Goal: Navigation & Orientation: Find specific page/section

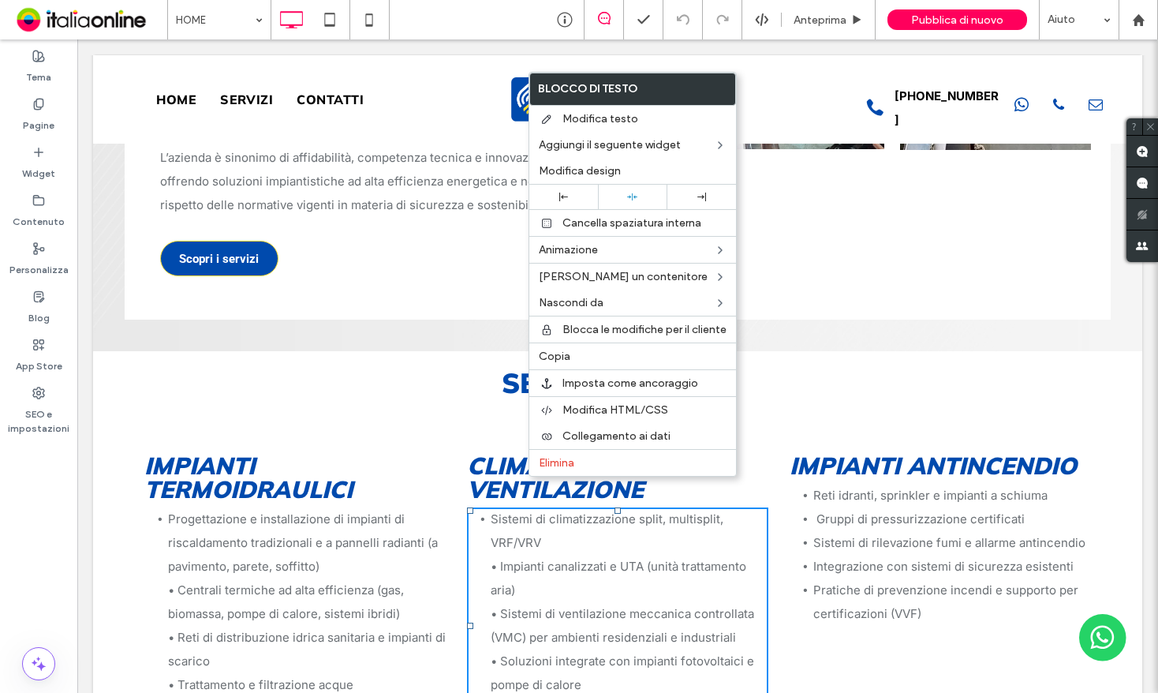
click at [356, 605] on li "Progettazione e installazione di impianti di riscaldamento tradizionali e a pan…" at bounding box center [307, 625] width 278 height 237
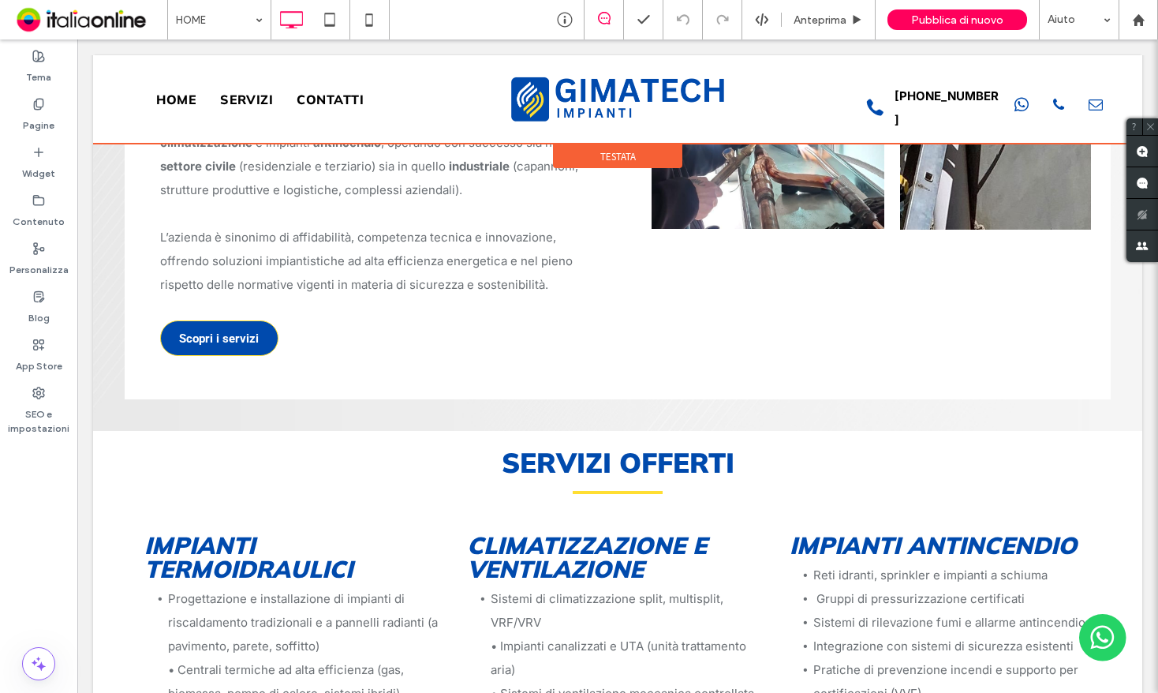
scroll to position [868, 0]
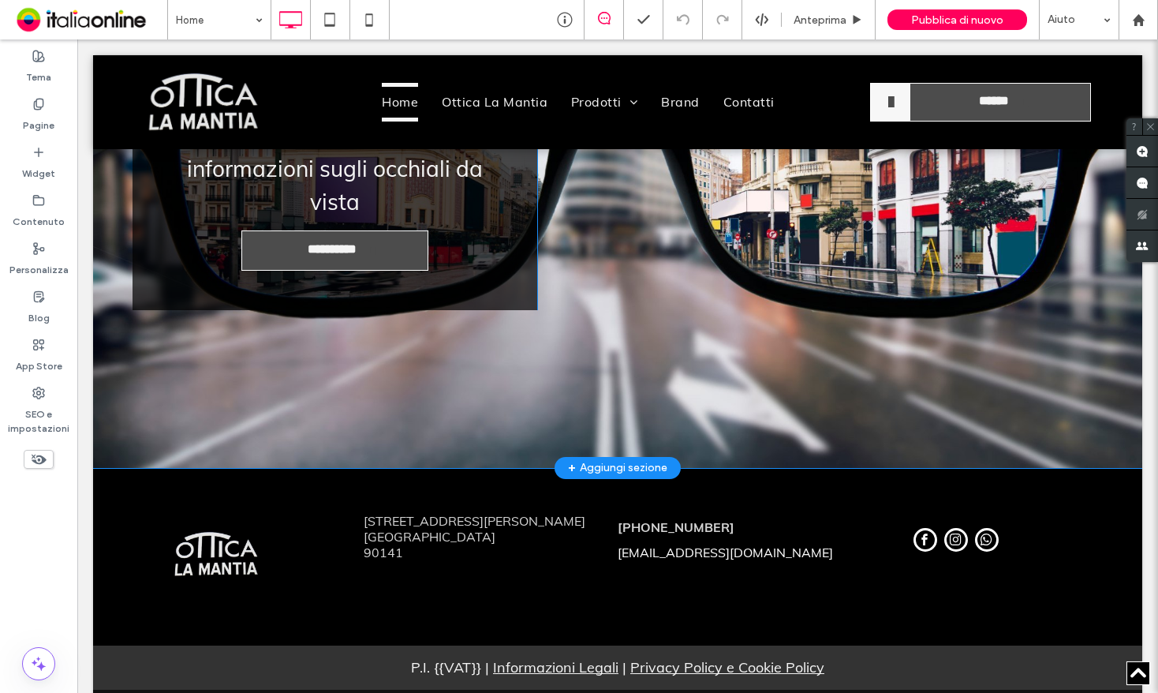
scroll to position [3225, 0]
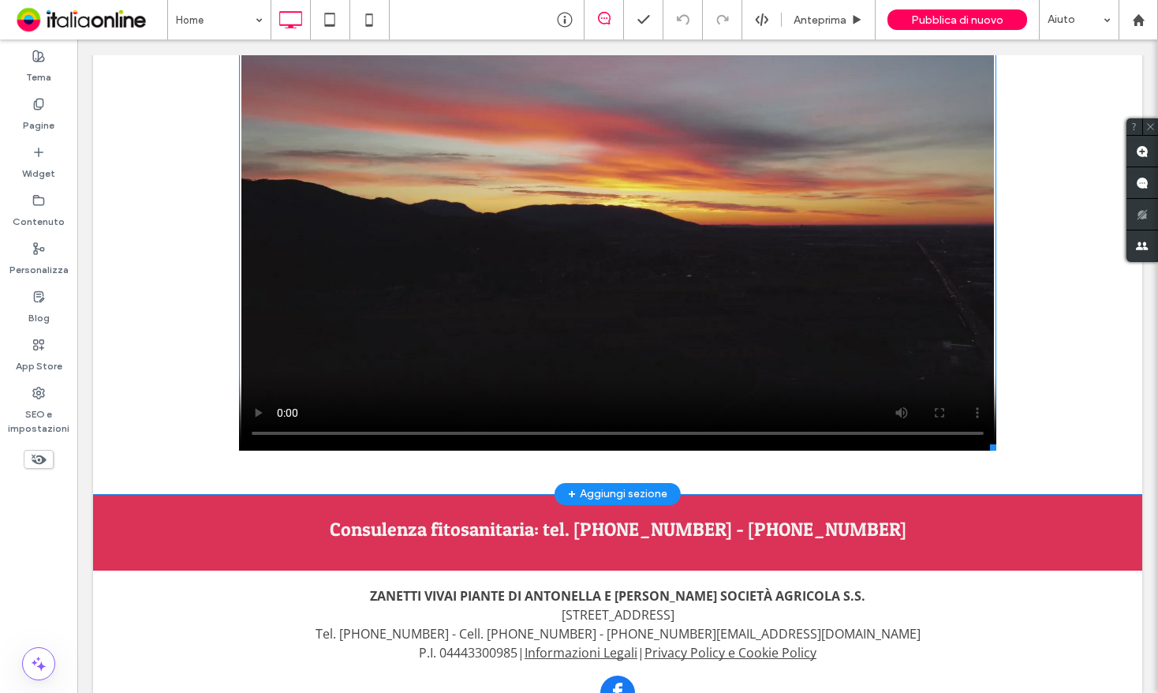
scroll to position [2288, 0]
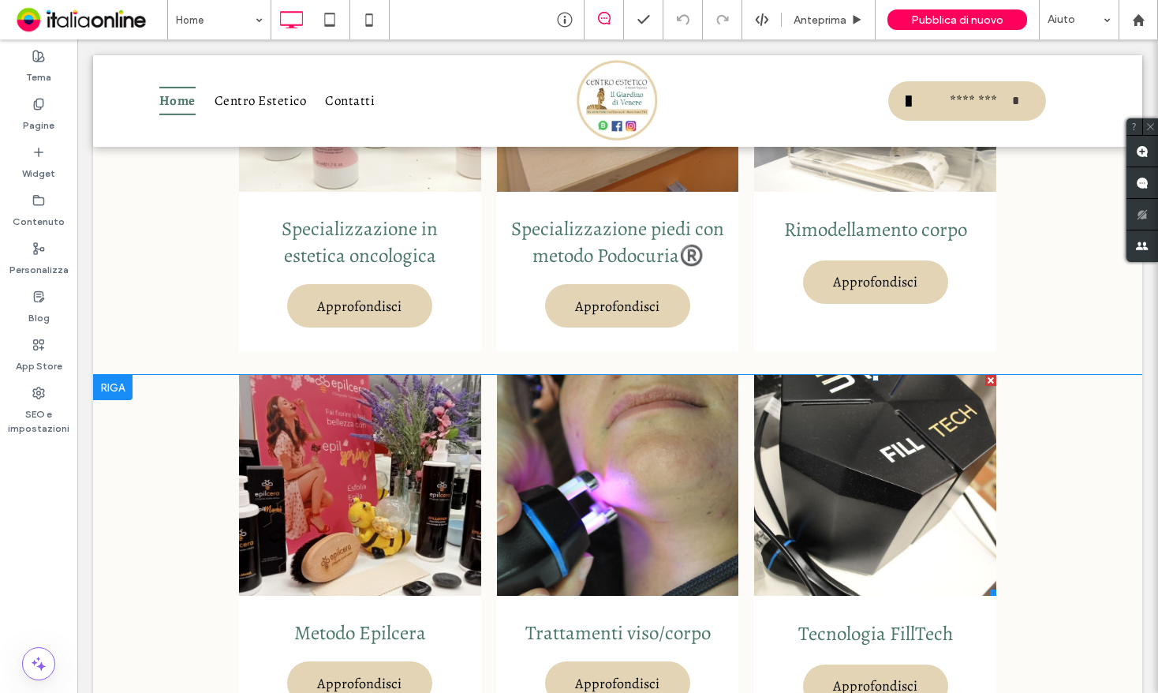
scroll to position [1342, 0]
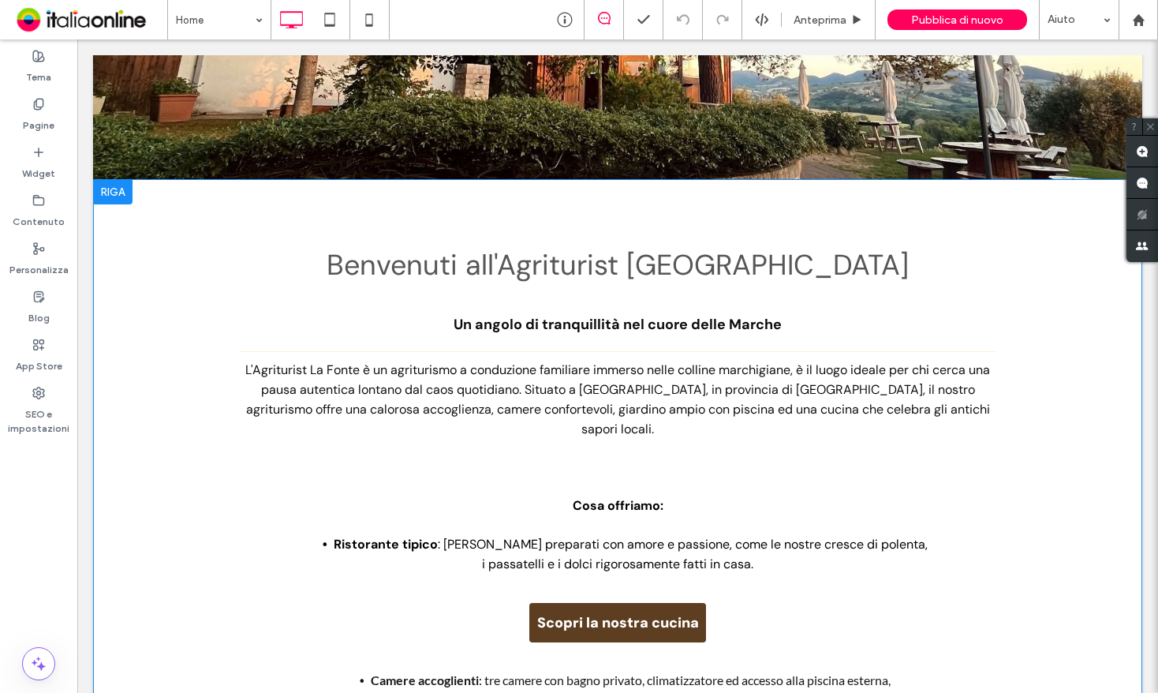
scroll to position [39, 0]
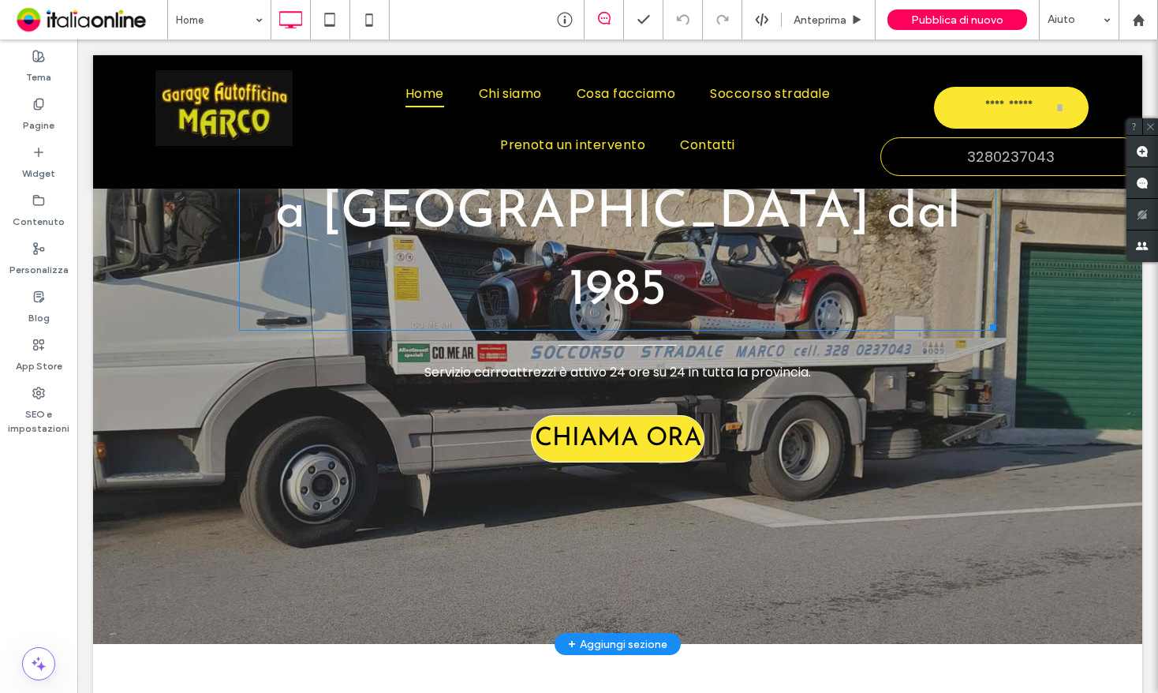
scroll to position [631, 0]
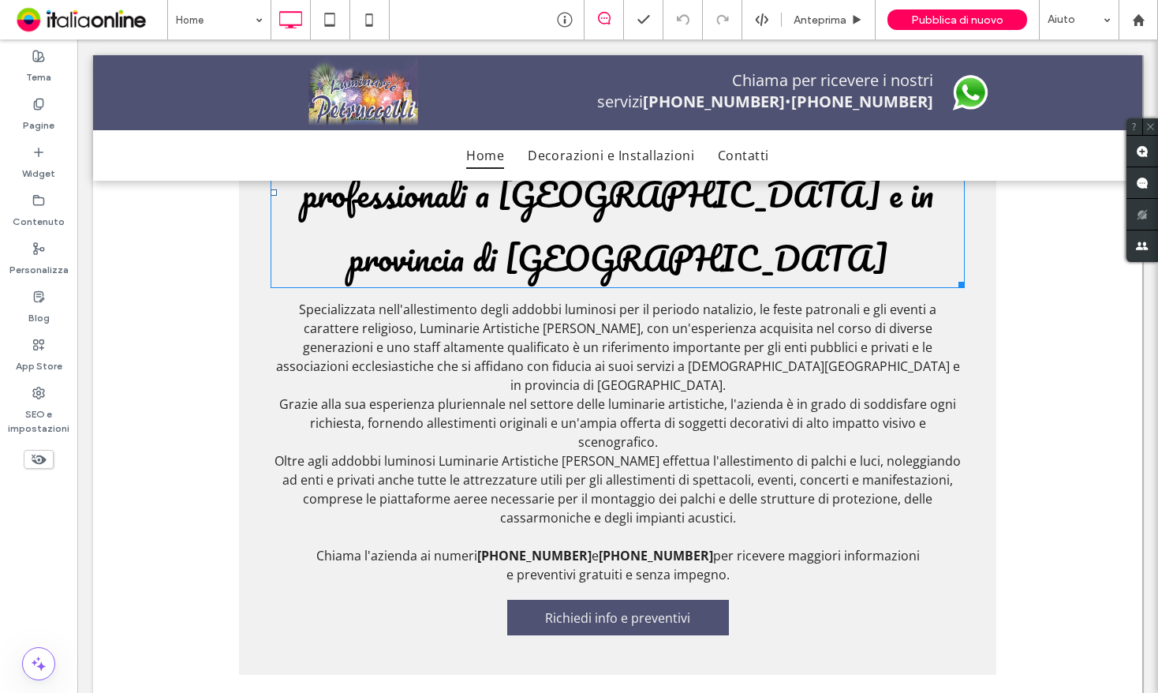
scroll to position [473, 0]
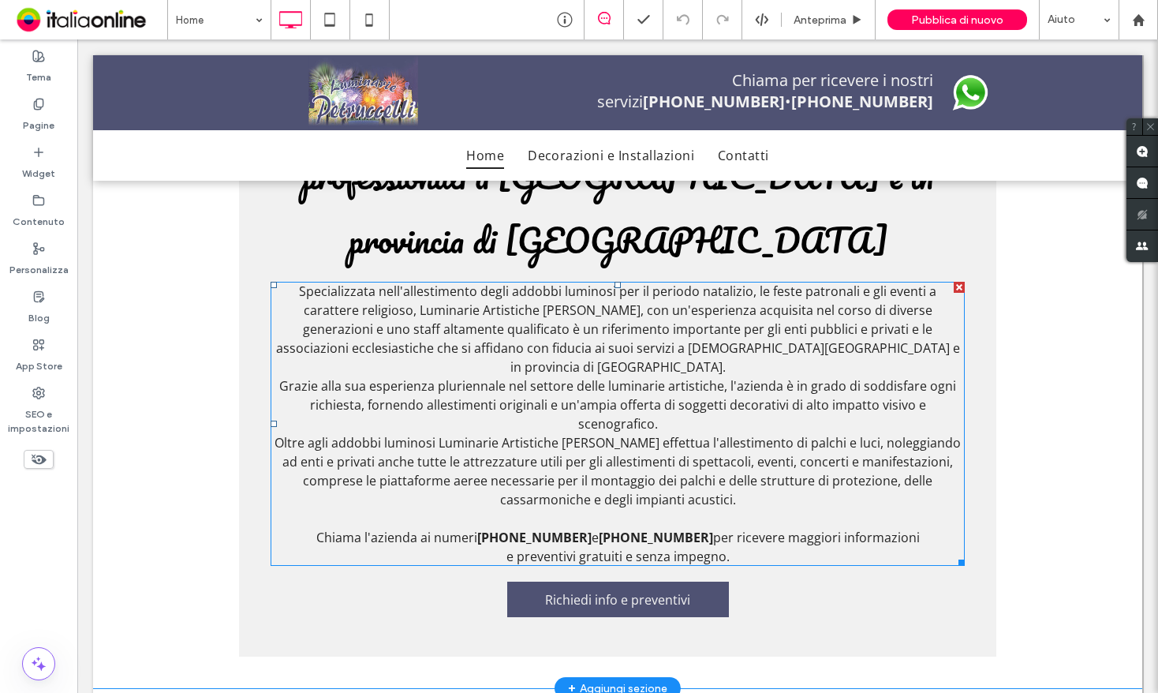
click at [592, 529] on span "e" at bounding box center [595, 537] width 7 height 17
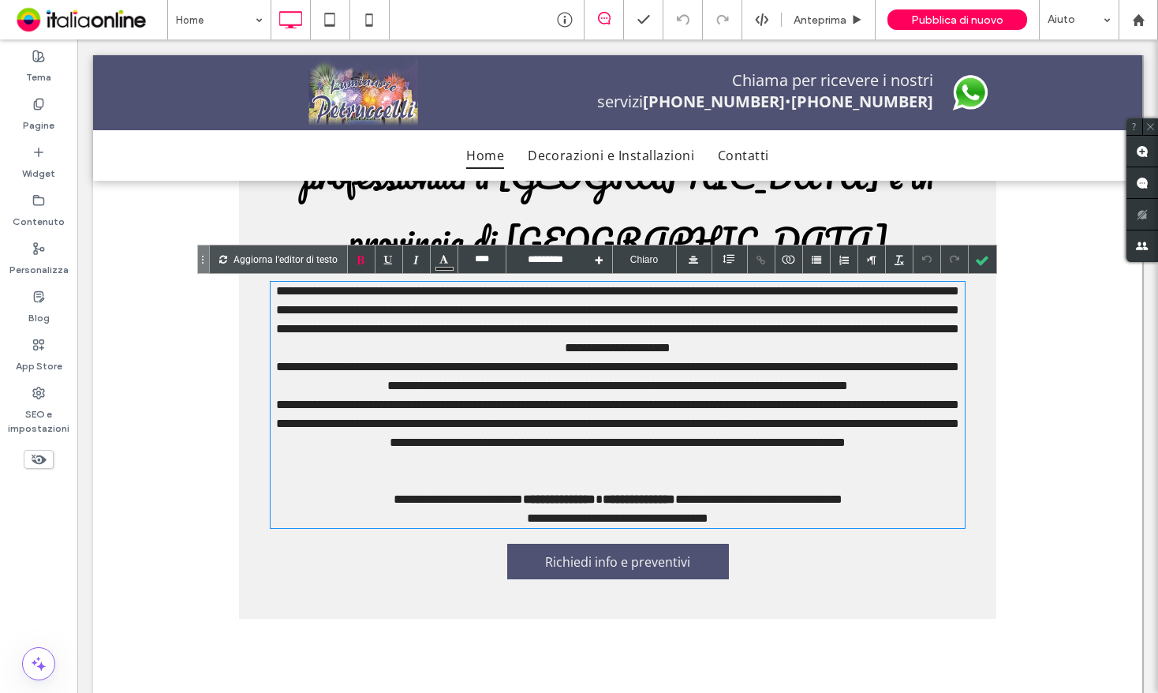
click at [582, 498] on span "**********" at bounding box center [559, 499] width 73 height 12
click at [605, 504] on span "**********" at bounding box center [641, 499] width 73 height 12
click at [1088, 429] on div "**********" at bounding box center [618, 382] width 1050 height 537
click at [855, 444] on div "**********" at bounding box center [618, 433] width 694 height 76
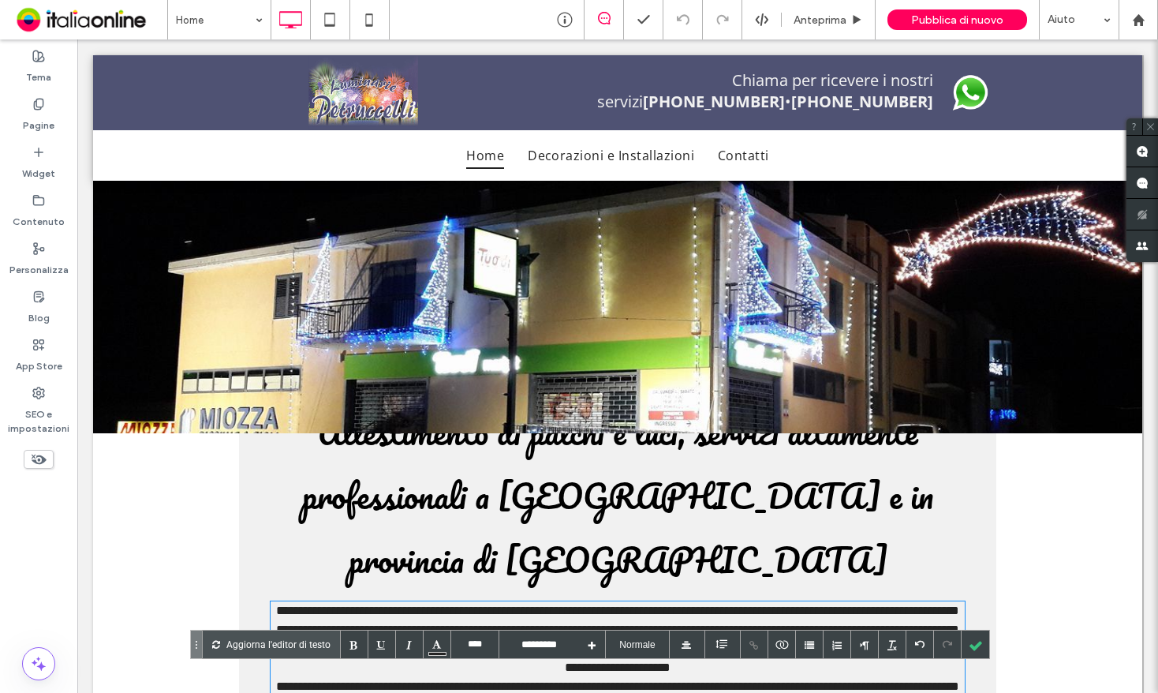
scroll to position [0, 0]
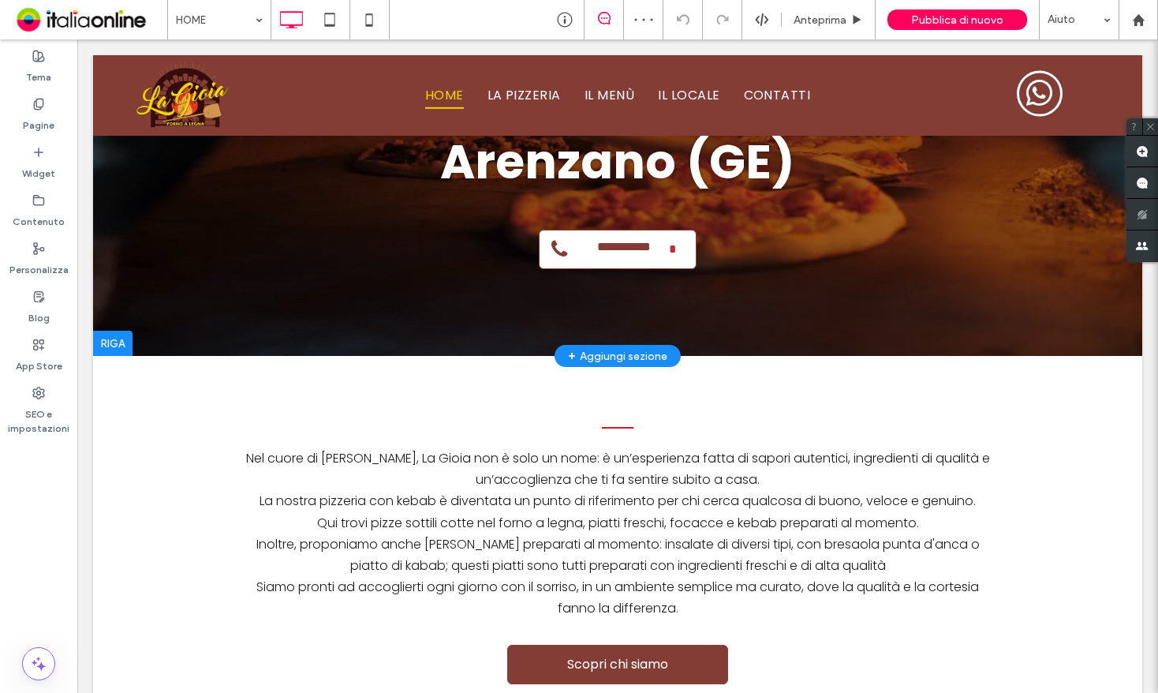
scroll to position [237, 0]
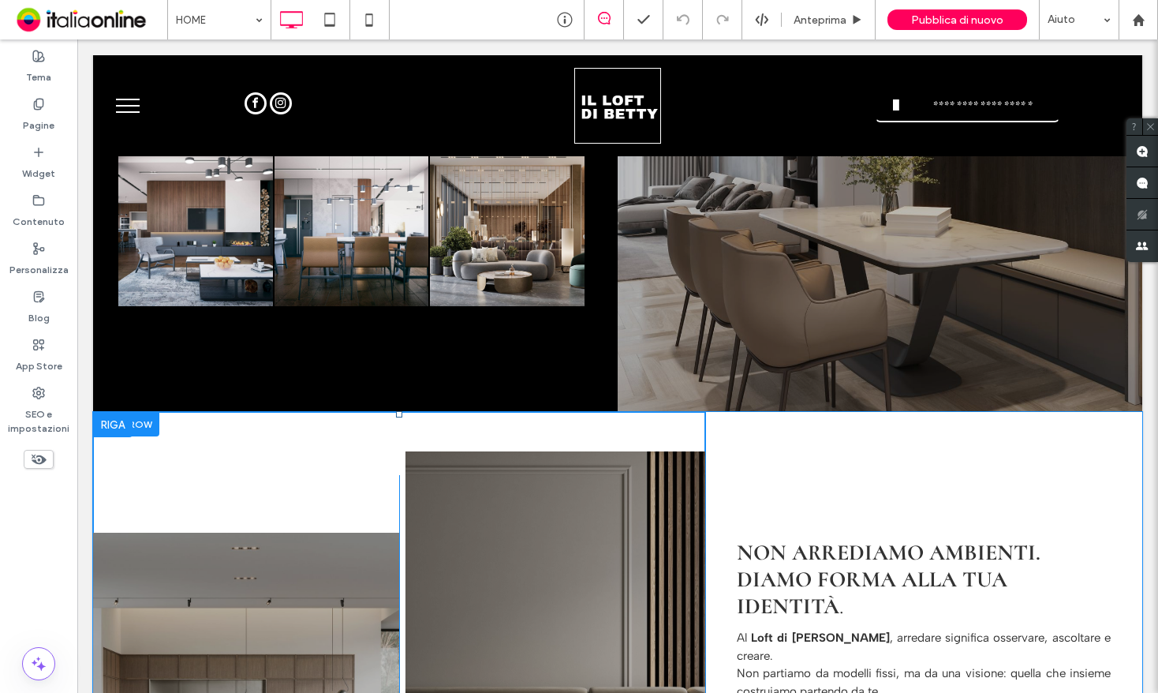
scroll to position [2367, 0]
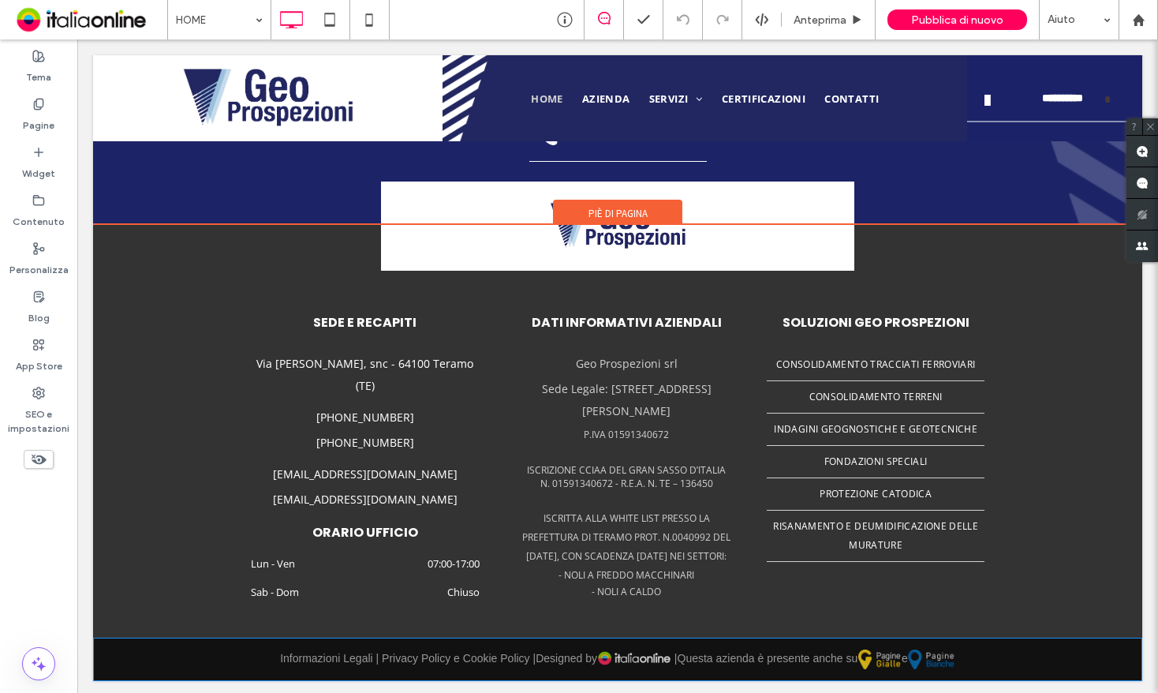
scroll to position [3723, 0]
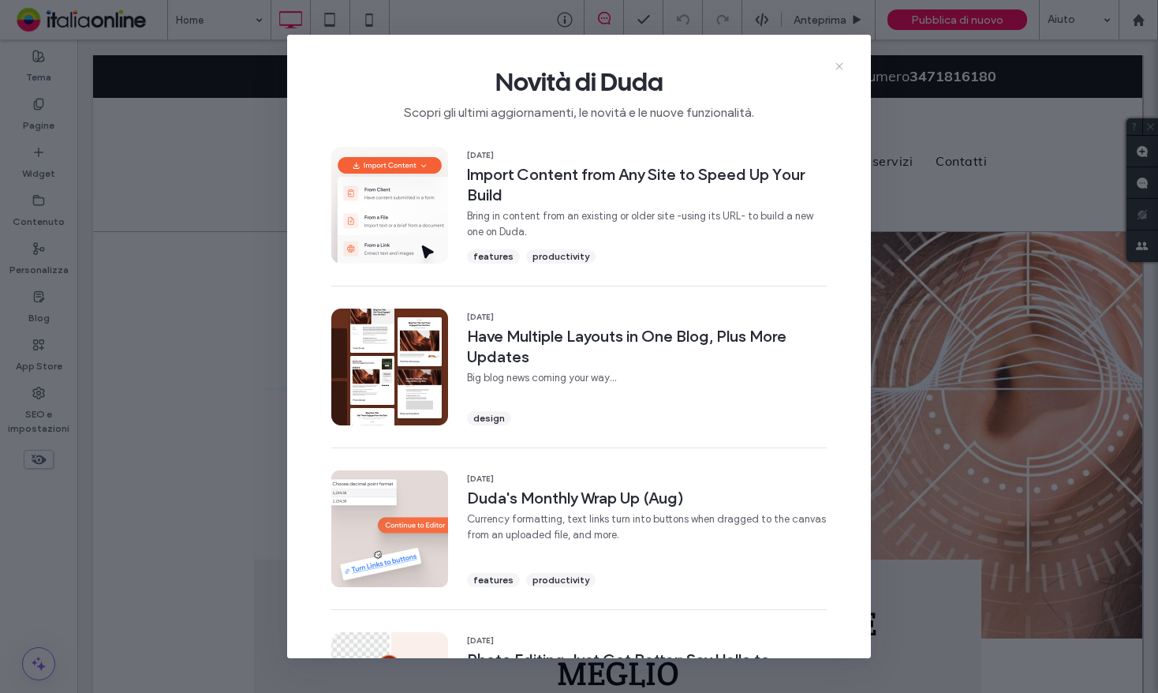
click at [845, 63] on icon at bounding box center [839, 66] width 13 height 13
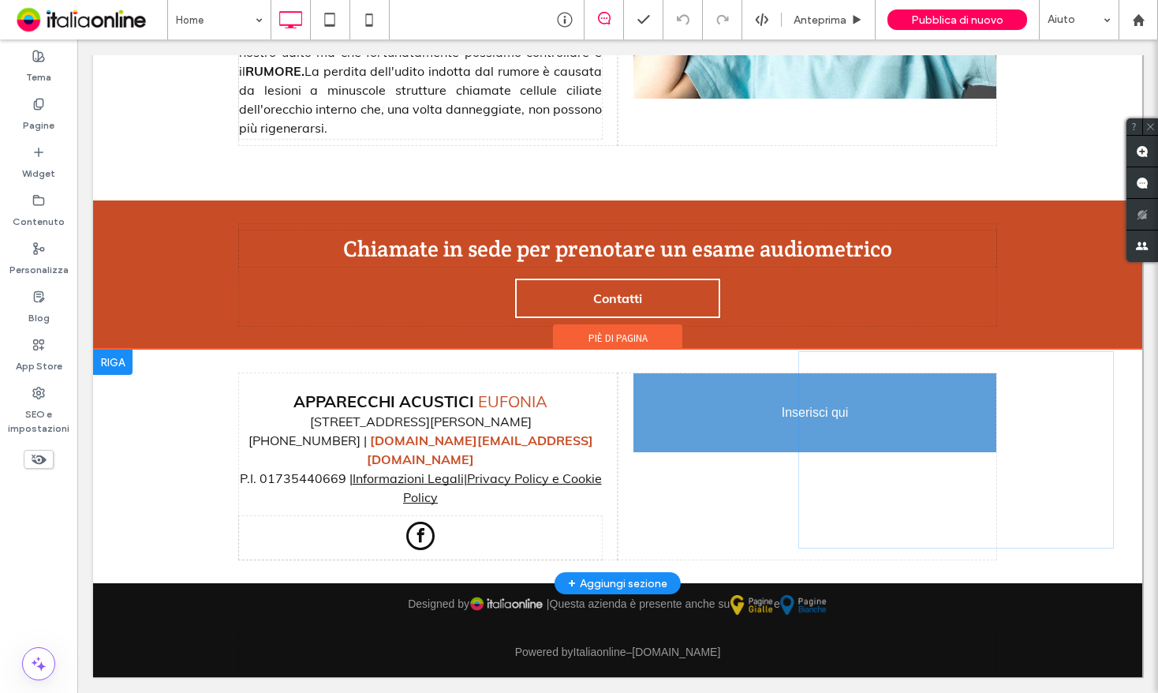
scroll to position [2232, 0]
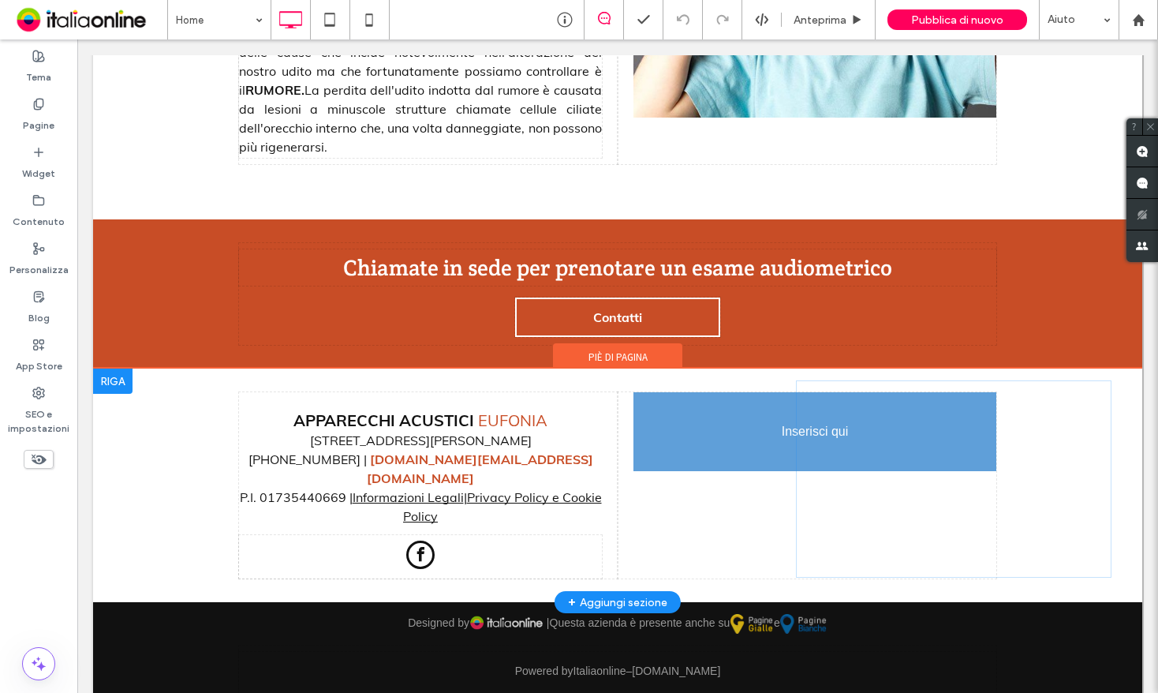
drag, startPoint x: 961, startPoint y: 432, endPoint x: 1047, endPoint y: 421, distance: 86.8
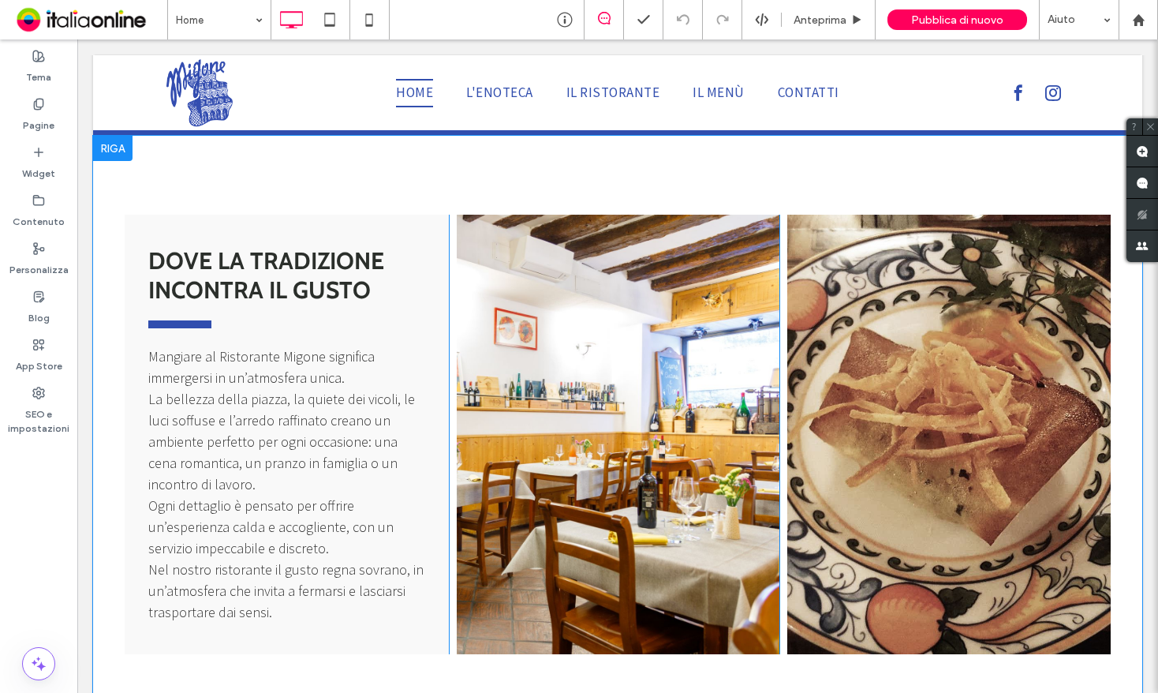
scroll to position [948, 0]
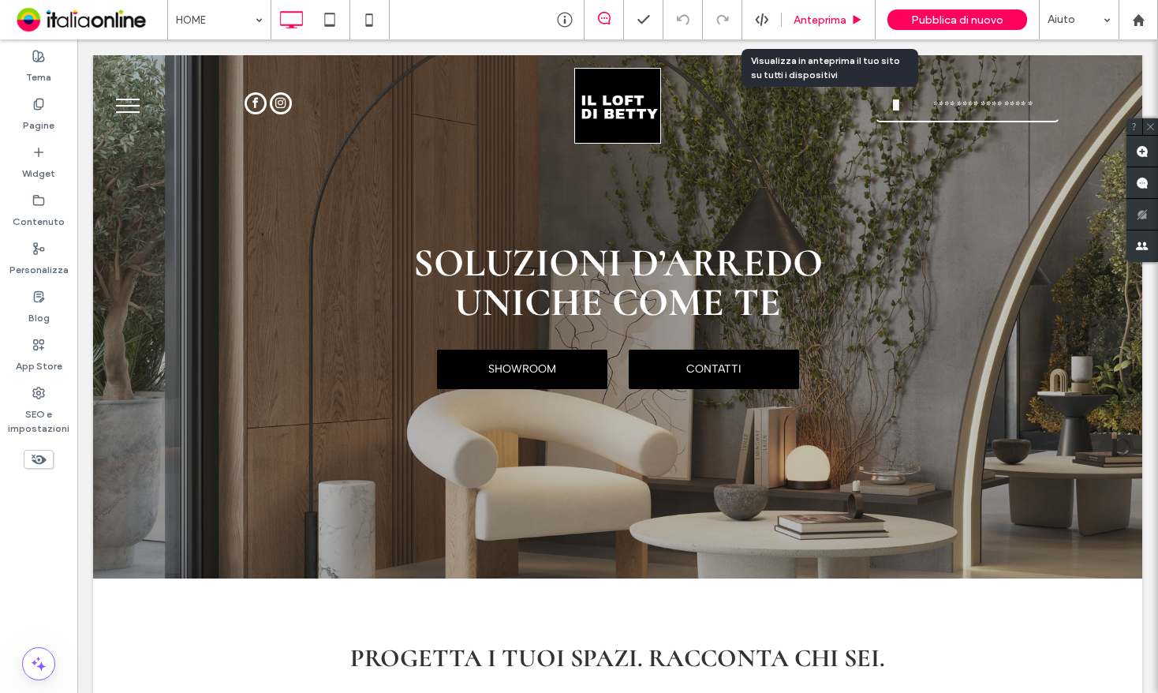
click at [829, 23] on span "Anteprima" at bounding box center [820, 19] width 53 height 13
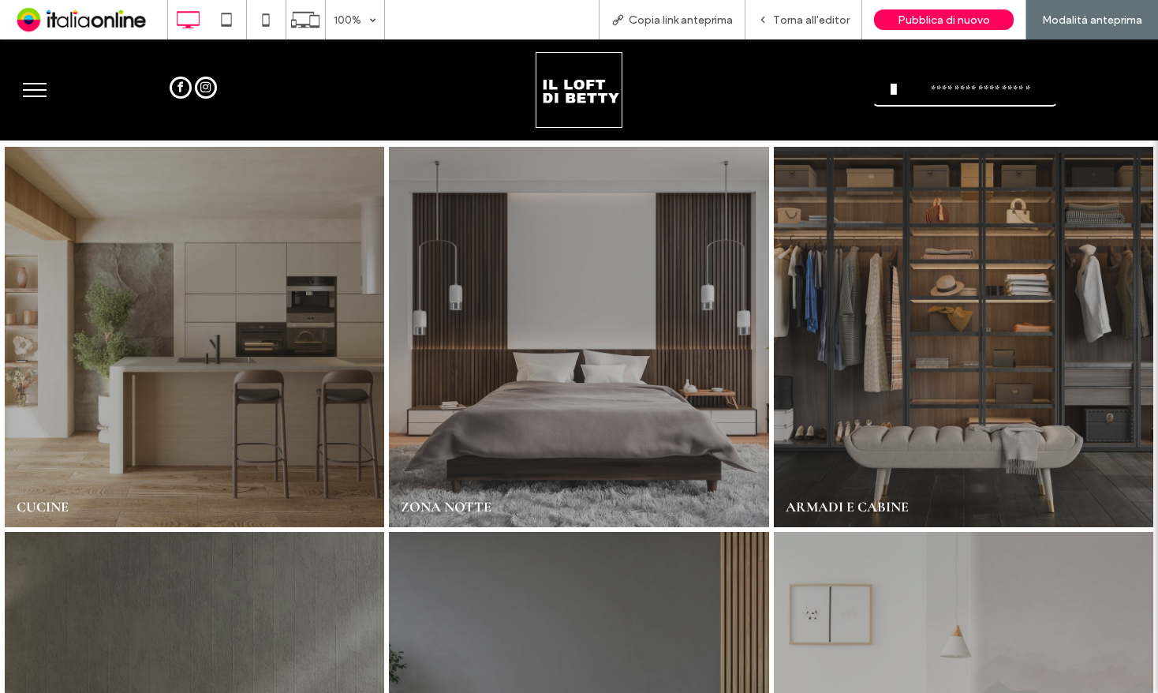
scroll to position [455, 0]
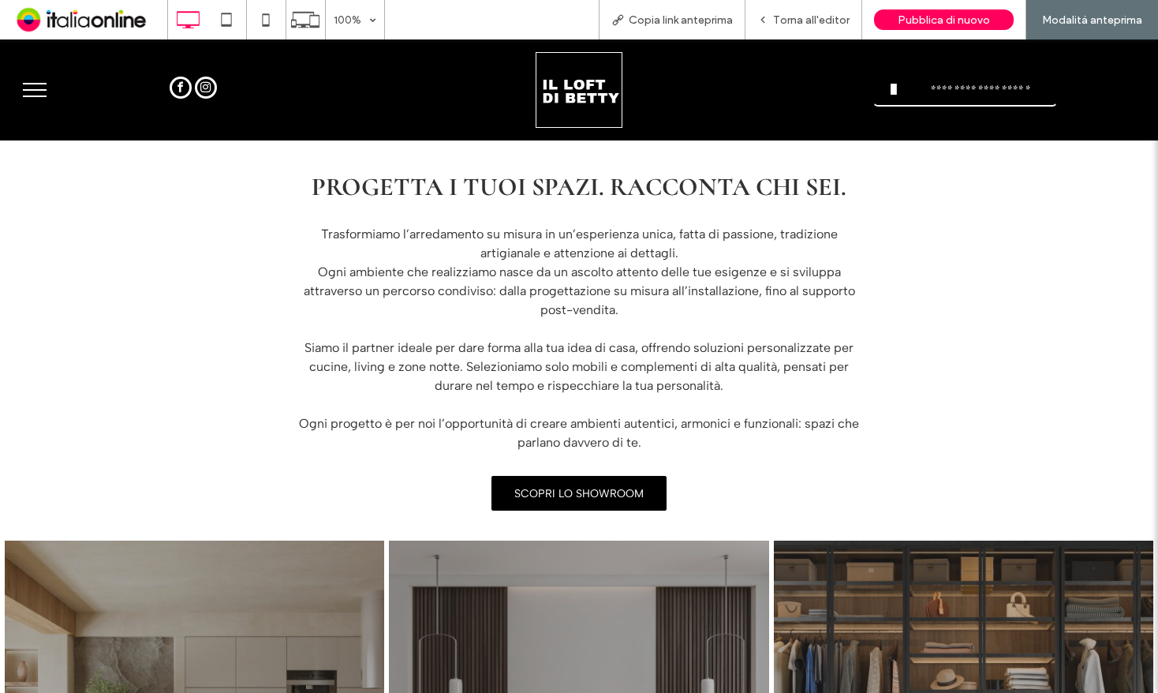
click at [43, 102] on button "menu" at bounding box center [34, 89] width 41 height 41
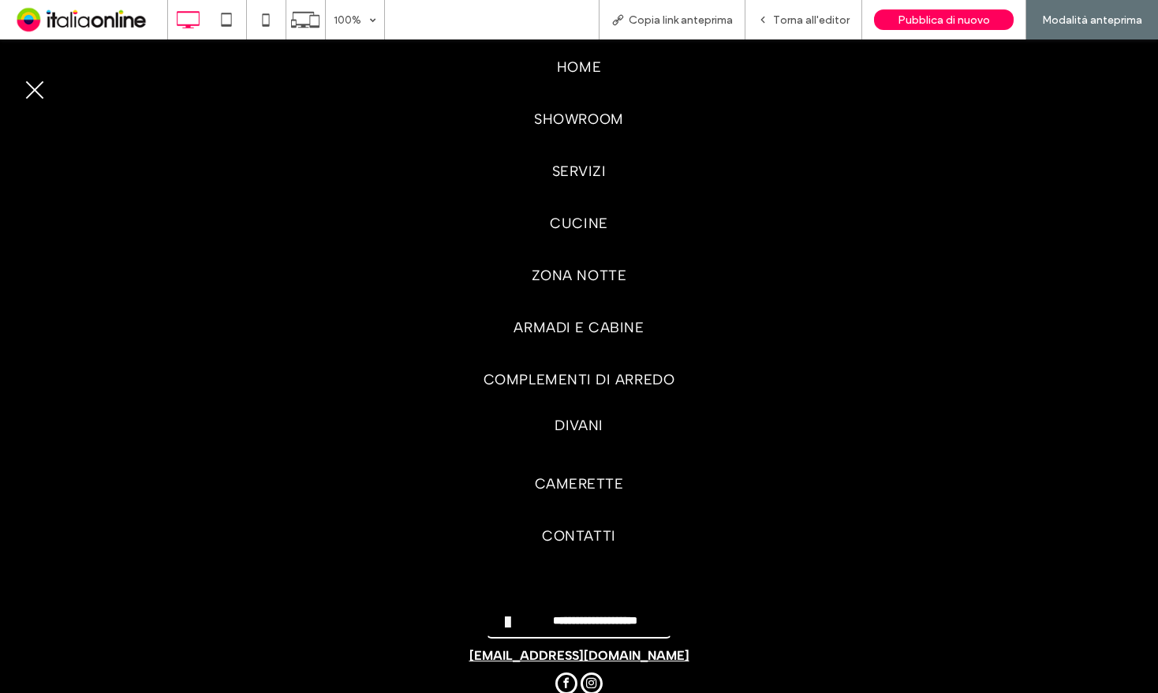
scroll to position [158, 0]
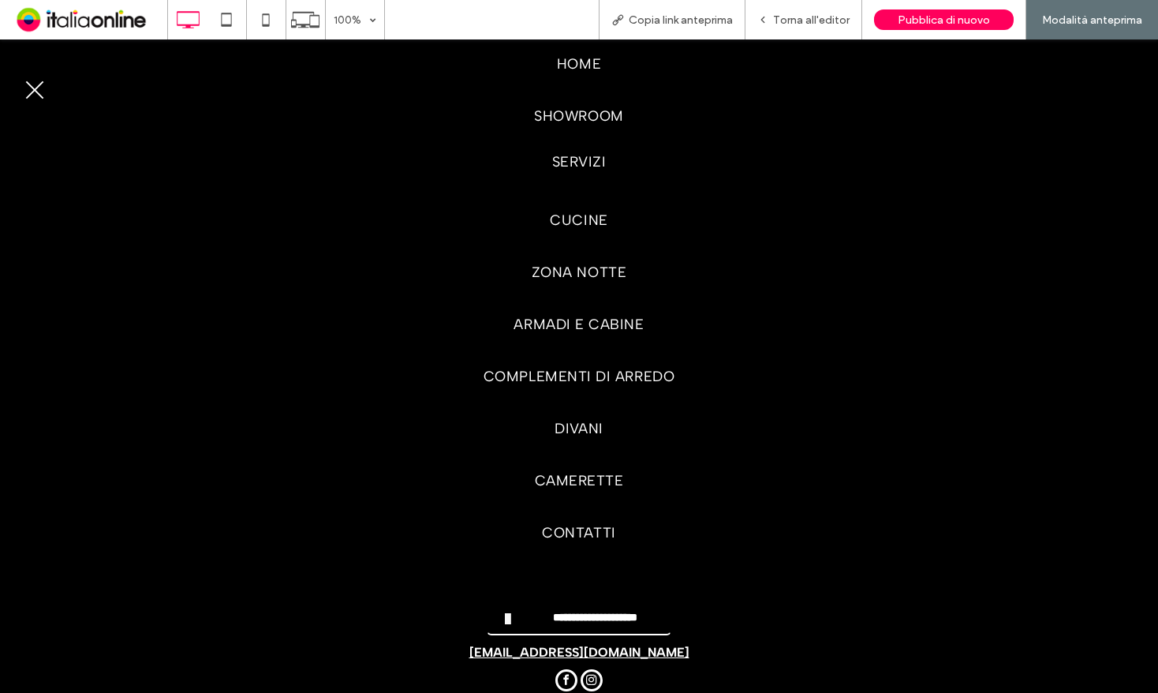
click at [566, 174] on link "SERVIZI" at bounding box center [579, 162] width 758 height 52
